Goal: Task Accomplishment & Management: Use online tool/utility

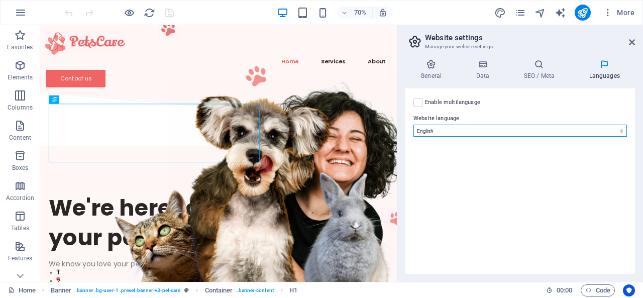
click at [559, 127] on select "Abkhazian Afar Afrikaans Akan Albanian Amharic Arabic Aragonese Armenian Assame…" at bounding box center [519, 131] width 213 height 12
select select "148"
click at [413, 125] on select "Abkhazian Afar Afrikaans Akan Albanian Amharic Arabic Aragonese Armenian Assame…" at bounding box center [519, 131] width 213 height 12
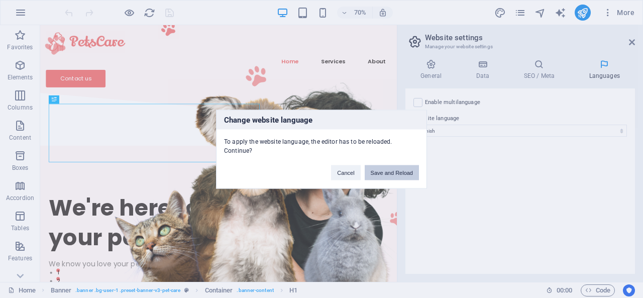
click at [383, 167] on button "Save and Reload" at bounding box center [392, 172] width 54 height 15
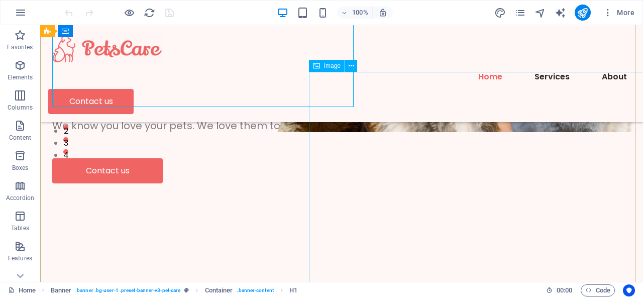
scroll to position [151, 0]
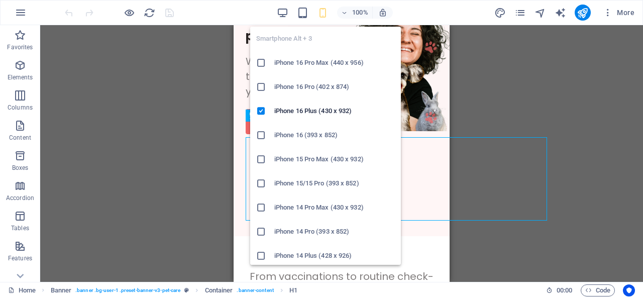
scroll to position [0, 0]
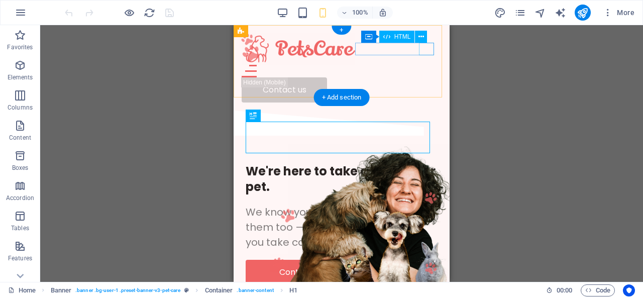
click at [430, 65] on div at bounding box center [342, 71] width 200 height 13
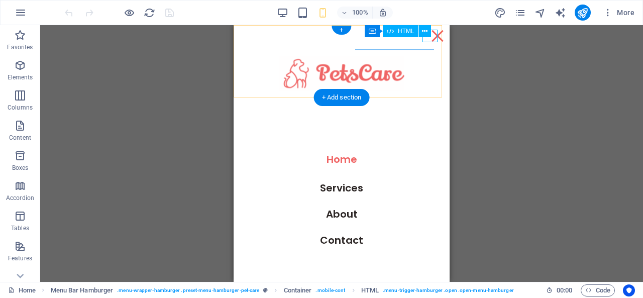
click at [437, 38] on div at bounding box center [437, 36] width 15 height 13
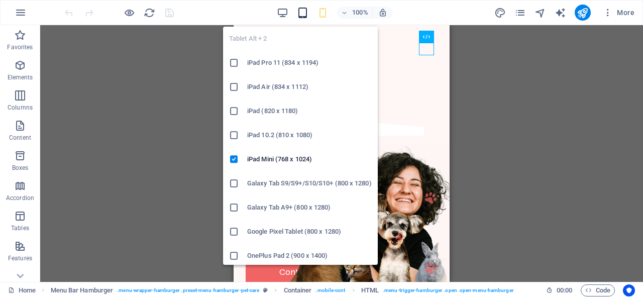
click at [0, 0] on icon "button" at bounding box center [0, 0] width 0 height 0
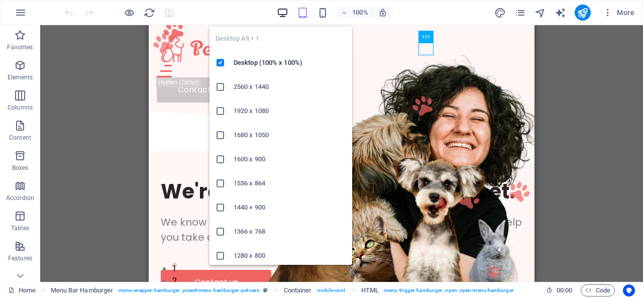
click at [283, 11] on icon "button" at bounding box center [283, 13] width 12 height 12
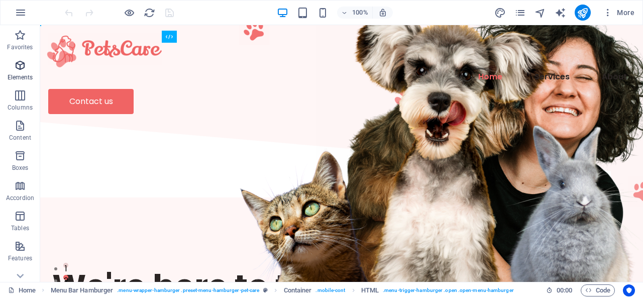
click at [12, 69] on span "Elements" at bounding box center [20, 71] width 40 height 24
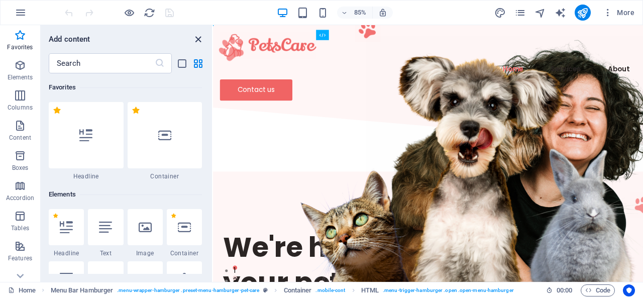
click at [198, 39] on icon "close panel" at bounding box center [198, 40] width 12 height 12
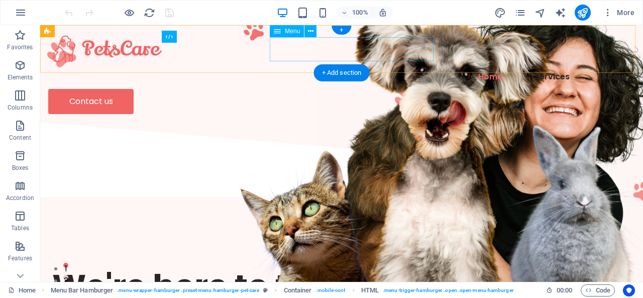
click at [425, 65] on nav "Home Services About" at bounding box center [341, 77] width 587 height 24
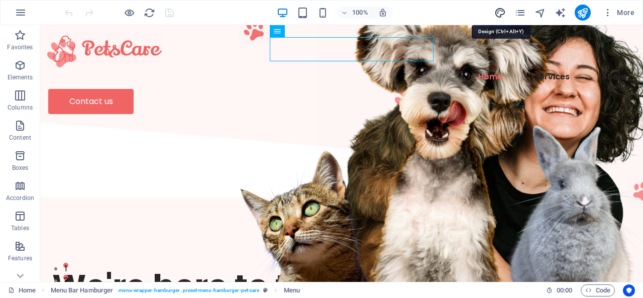
select select "px"
select select "400"
select select "px"
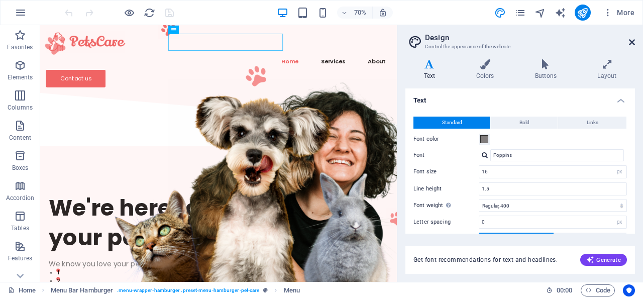
click at [632, 39] on icon at bounding box center [632, 42] width 6 height 8
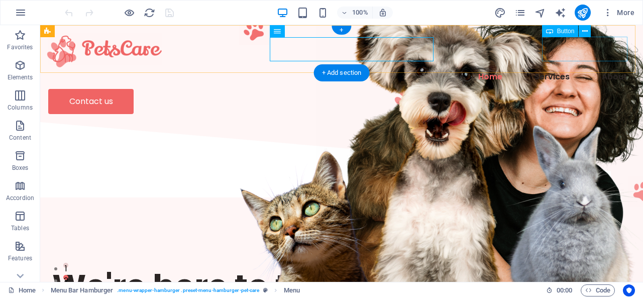
click at [613, 89] on div "Contact us" at bounding box center [341, 101] width 587 height 25
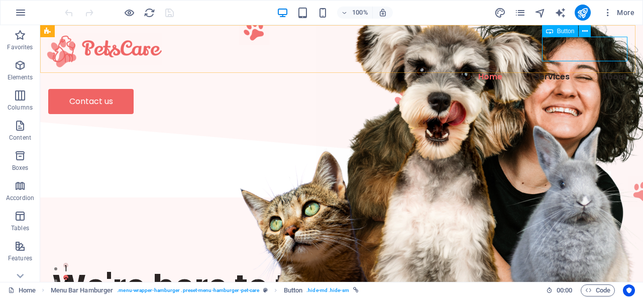
click at [564, 36] on div "Button" at bounding box center [560, 31] width 37 height 12
click at [566, 89] on div "Contact us" at bounding box center [341, 101] width 587 height 25
click at [12, 130] on span "Content" at bounding box center [20, 132] width 40 height 24
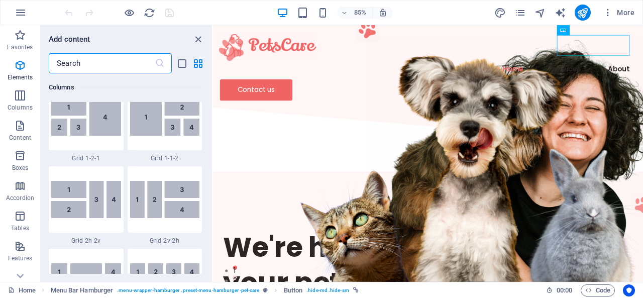
scroll to position [1757, 0]
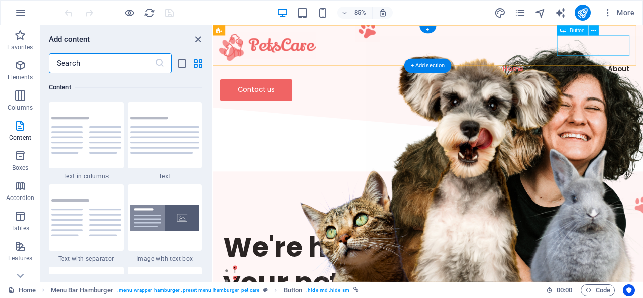
click at [642, 89] on div "Contact us" at bounding box center [466, 101] width 490 height 25
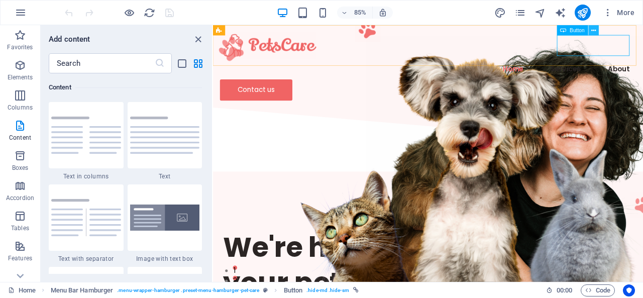
click at [590, 31] on button at bounding box center [594, 30] width 10 height 10
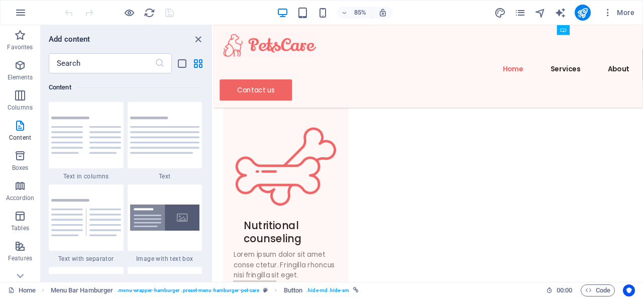
scroll to position [457, 0]
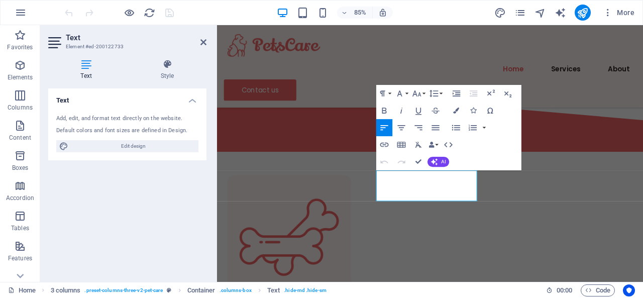
click at [98, 121] on div "Add, edit, and format text directly on the website." at bounding box center [127, 119] width 142 height 9
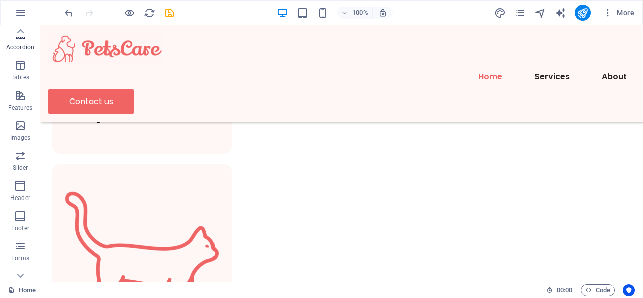
scroll to position [195, 0]
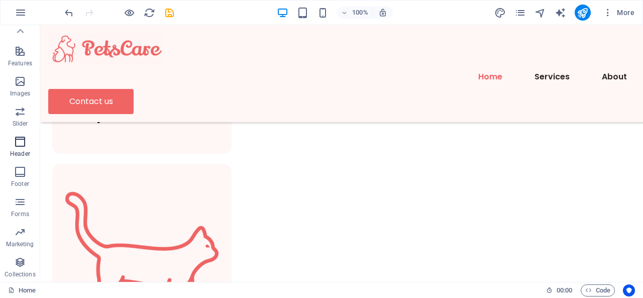
click at [17, 152] on p "Header" at bounding box center [20, 154] width 20 height 8
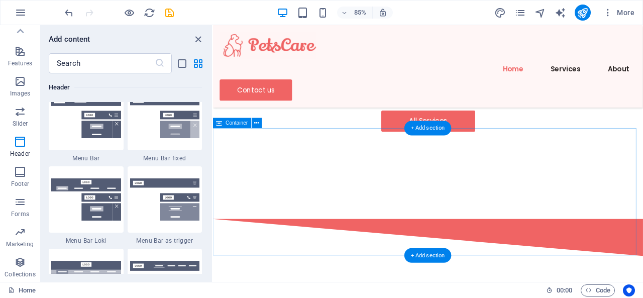
scroll to position [1420, 0]
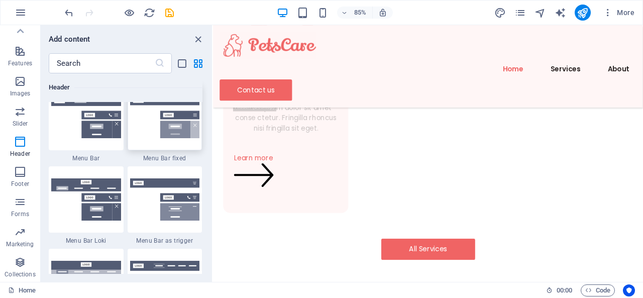
click at [144, 132] on img at bounding box center [165, 117] width 70 height 42
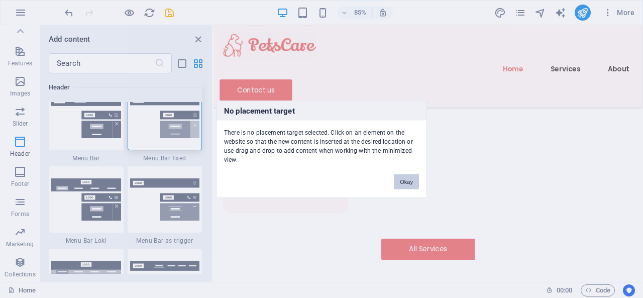
click at [242, 154] on div "No placement target There is no placement target selected. Click on an element …" at bounding box center [321, 149] width 643 height 298
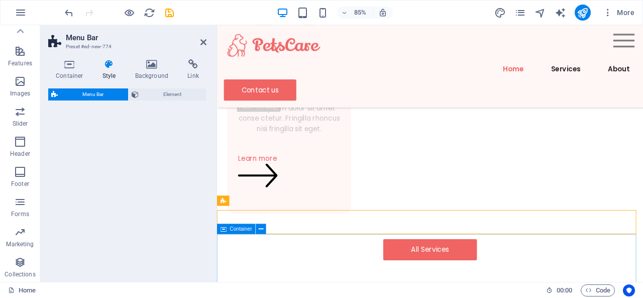
select select "rem"
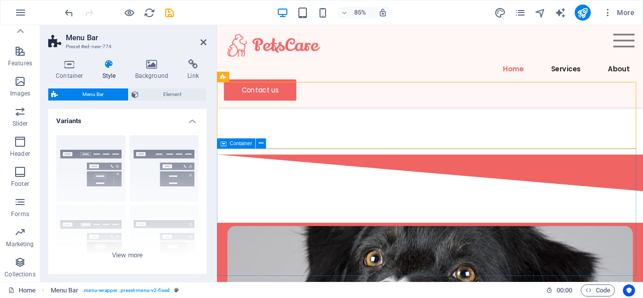
scroll to position [1655, 0]
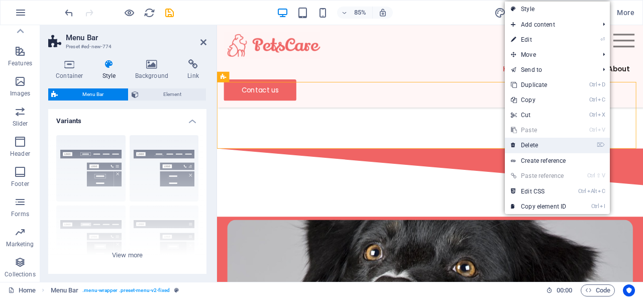
click at [540, 146] on link "⌦ Delete" at bounding box center [538, 145] width 67 height 15
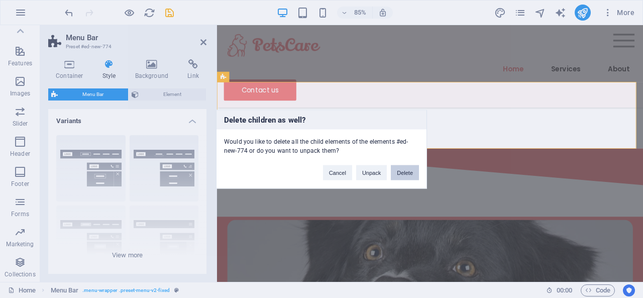
click at [395, 168] on button "Delete" at bounding box center [405, 172] width 28 height 15
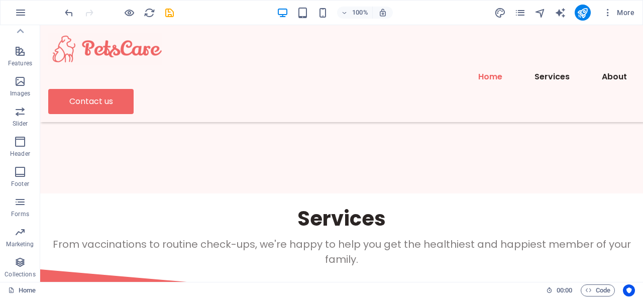
scroll to position [0, 0]
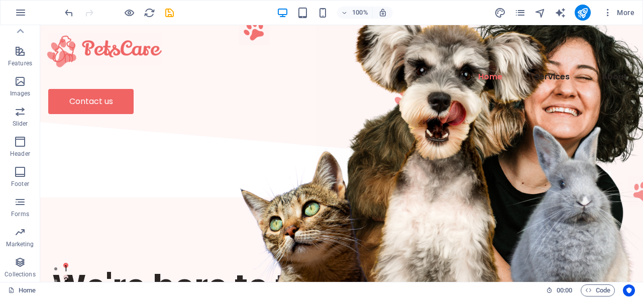
drag, startPoint x: 640, startPoint y: 165, endPoint x: 683, endPoint y: 42, distance: 130.3
click at [0, 0] on button "More" at bounding box center [0, 0] width 0 height 0
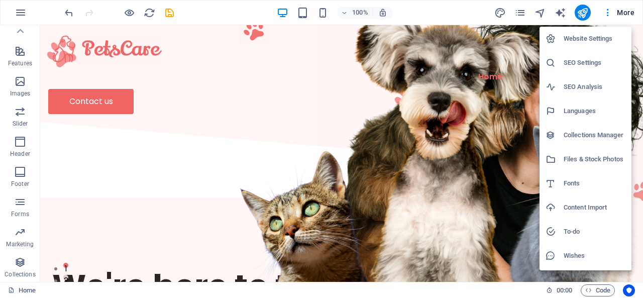
click at [607, 18] on div at bounding box center [321, 149] width 643 height 298
